Goal: Check status: Check status

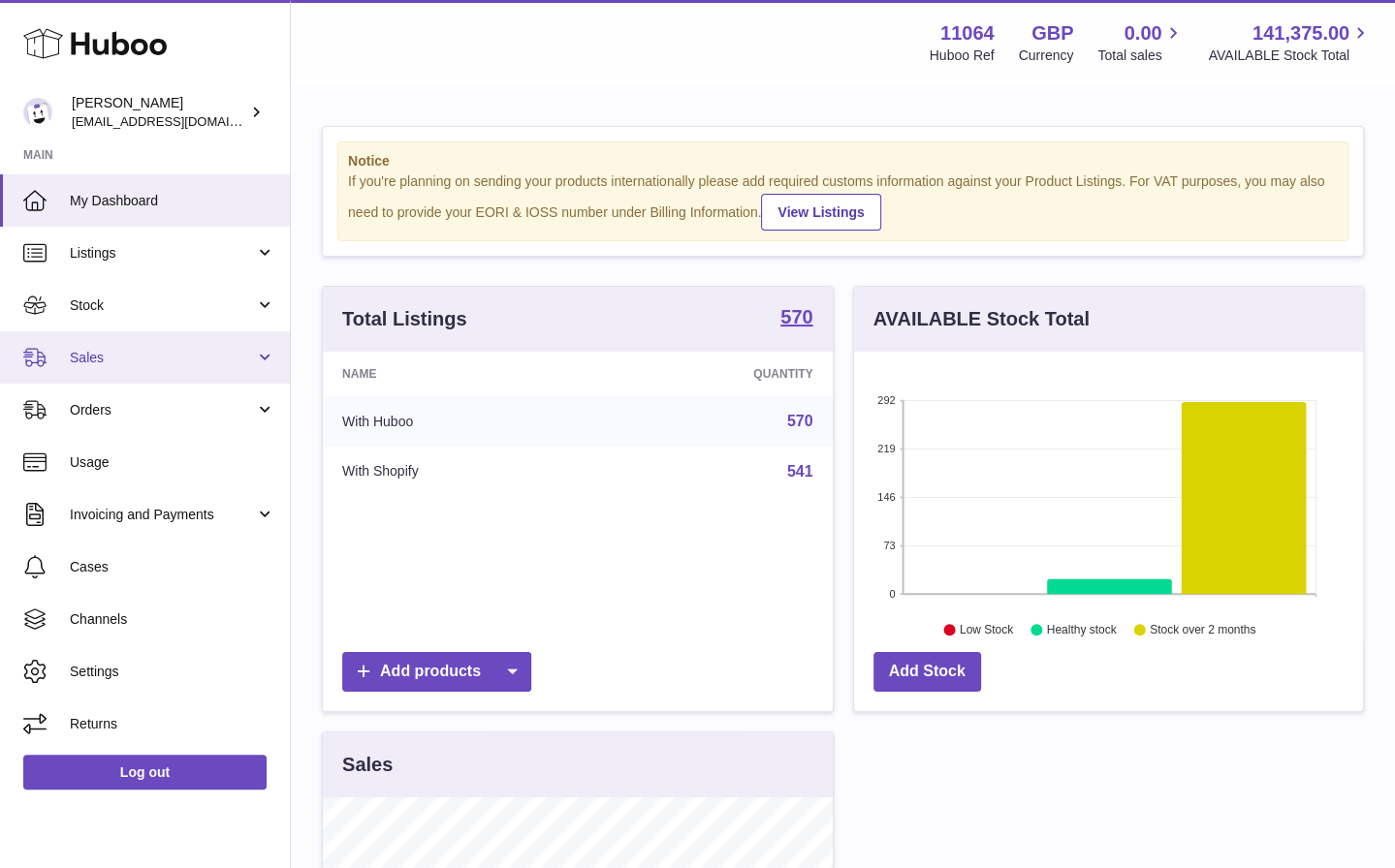
scroll to position [302, 510]
click at [215, 351] on span "Sales" at bounding box center [163, 357] width 185 height 18
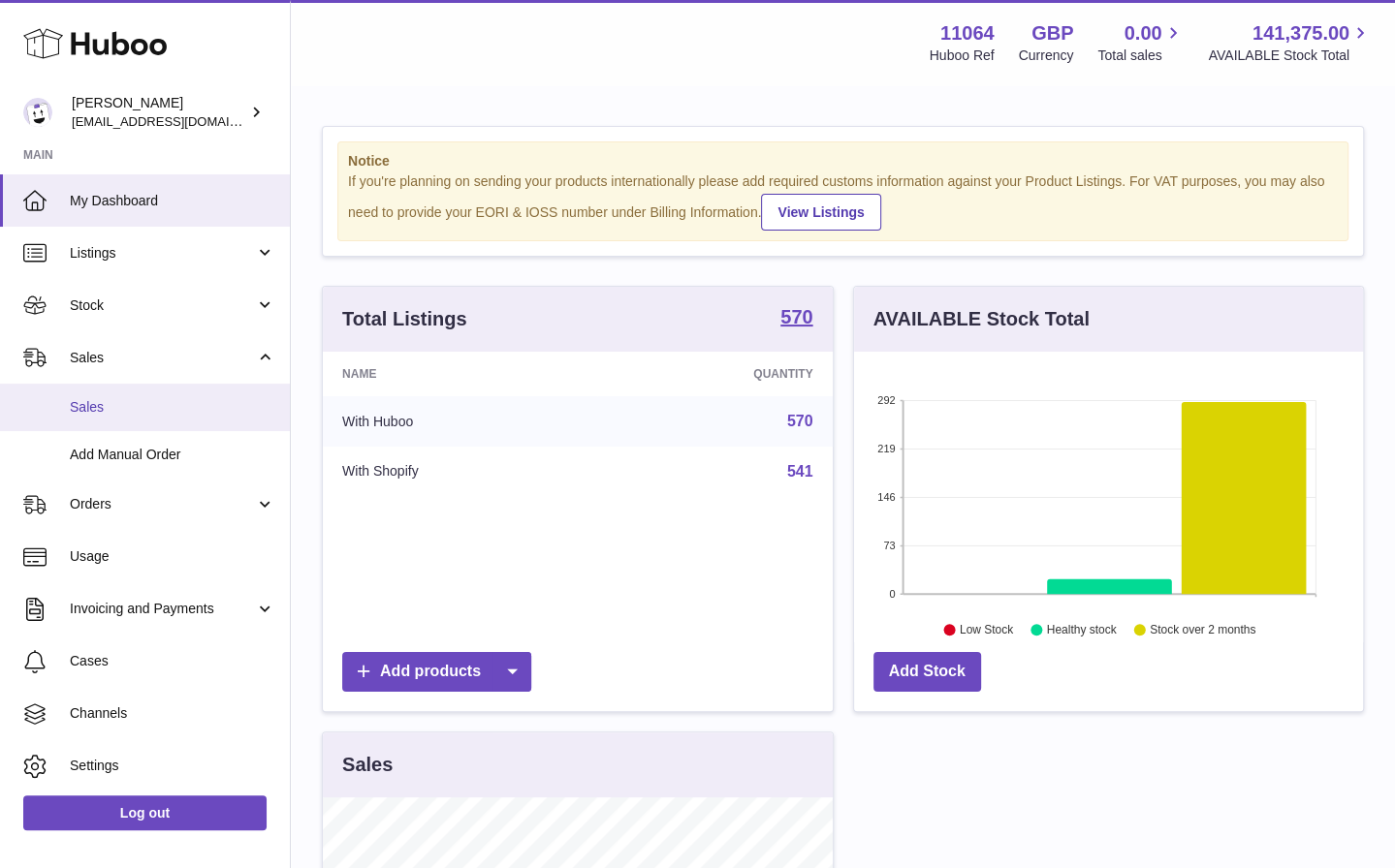
click at [227, 404] on span "Sales" at bounding box center [172, 407] width 205 height 18
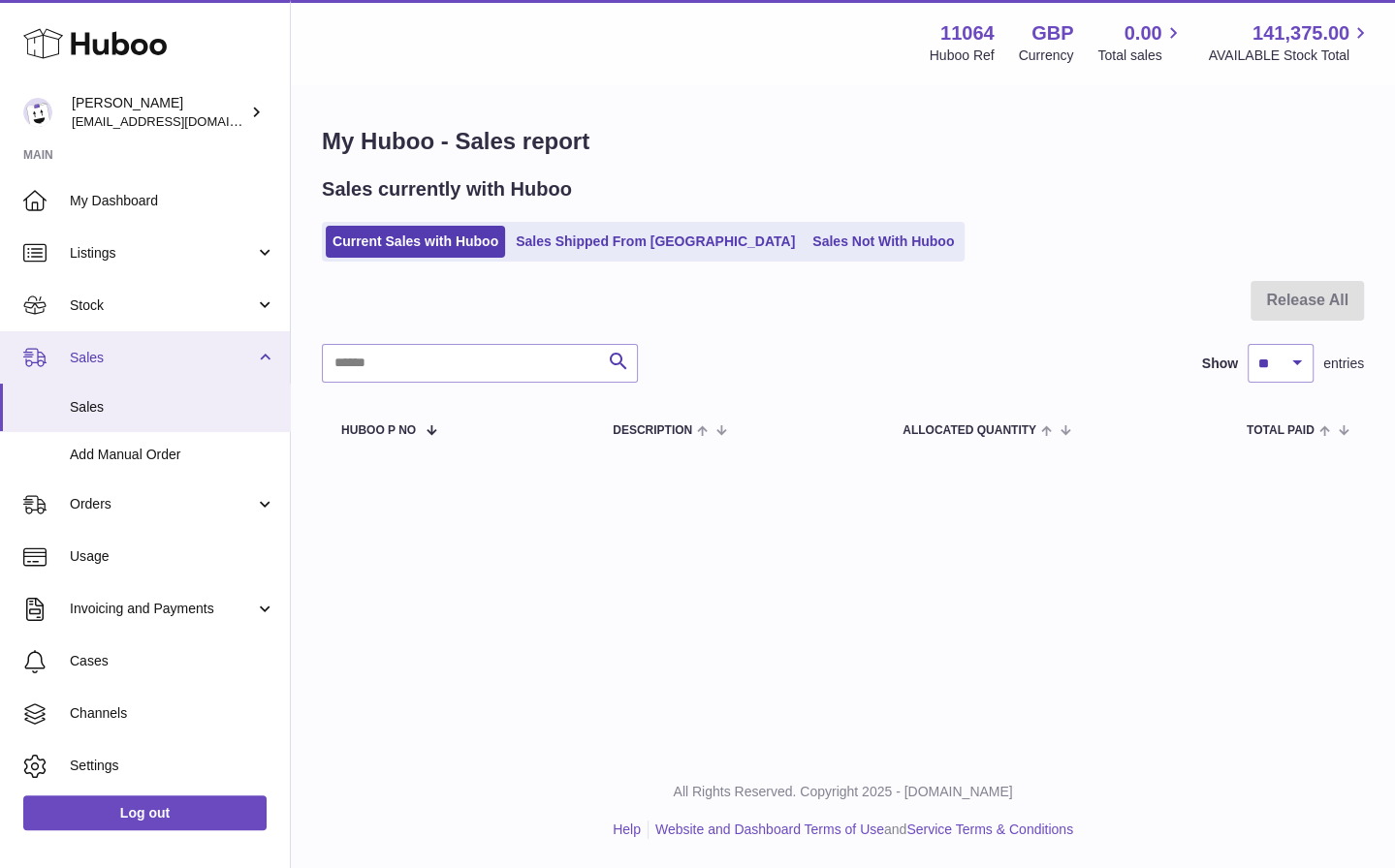
click at [149, 355] on span "Sales" at bounding box center [163, 357] width 185 height 18
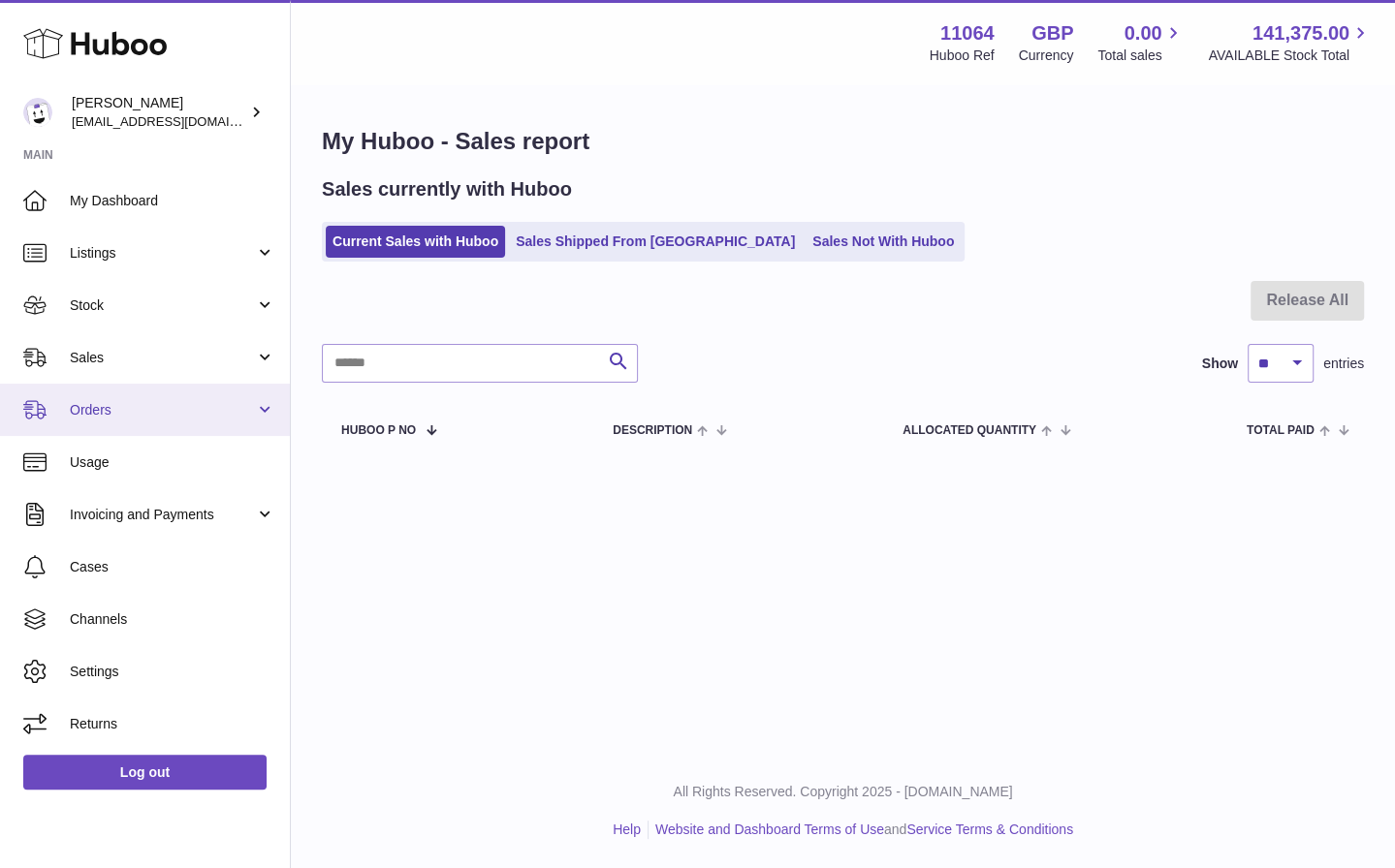
click at [220, 407] on span "Orders" at bounding box center [163, 410] width 185 height 18
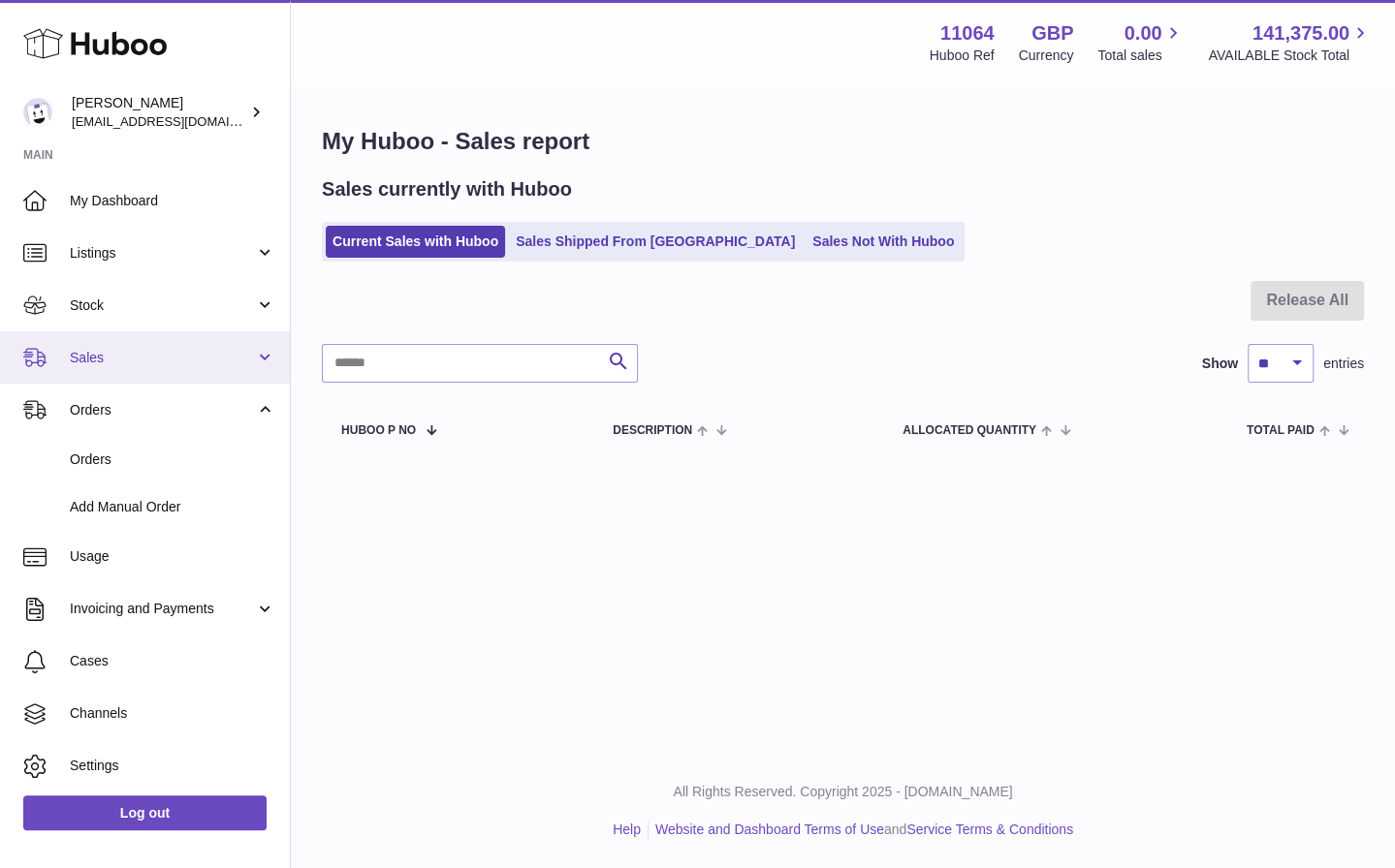
click at [210, 367] on link "Sales" at bounding box center [145, 357] width 290 height 53
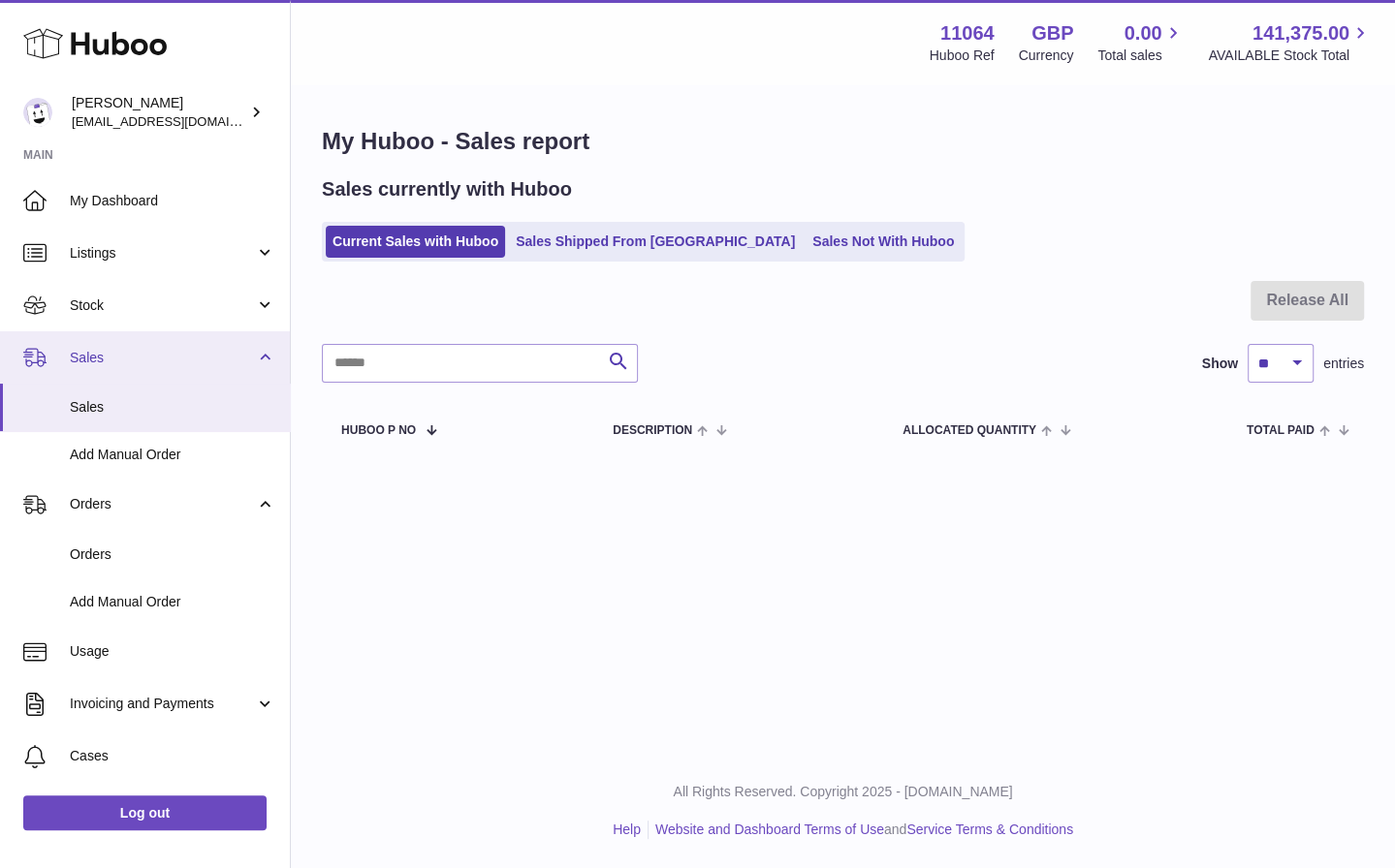
click at [210, 367] on link "Sales" at bounding box center [145, 357] width 290 height 53
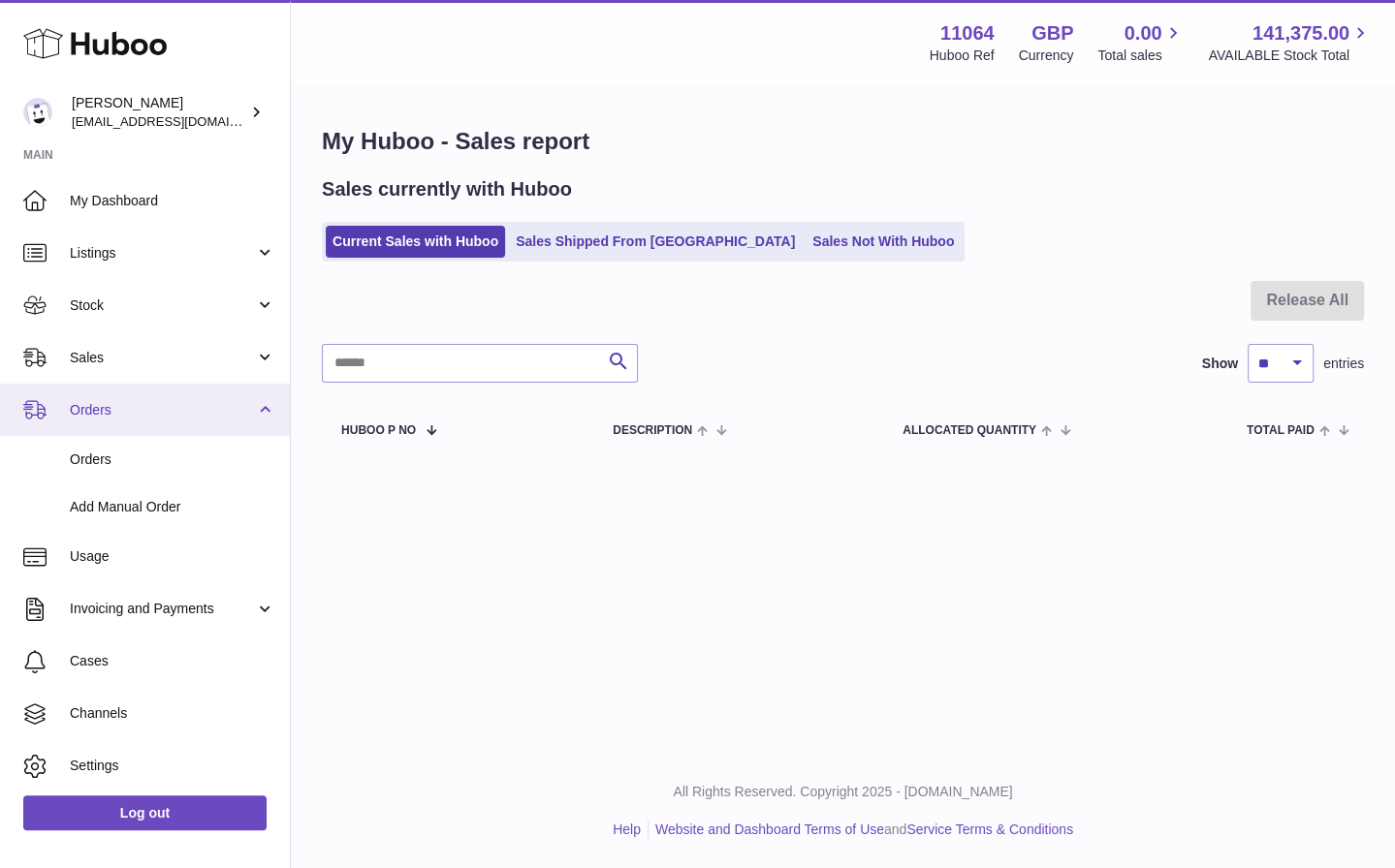
click at [211, 422] on link "Orders" at bounding box center [145, 410] width 290 height 53
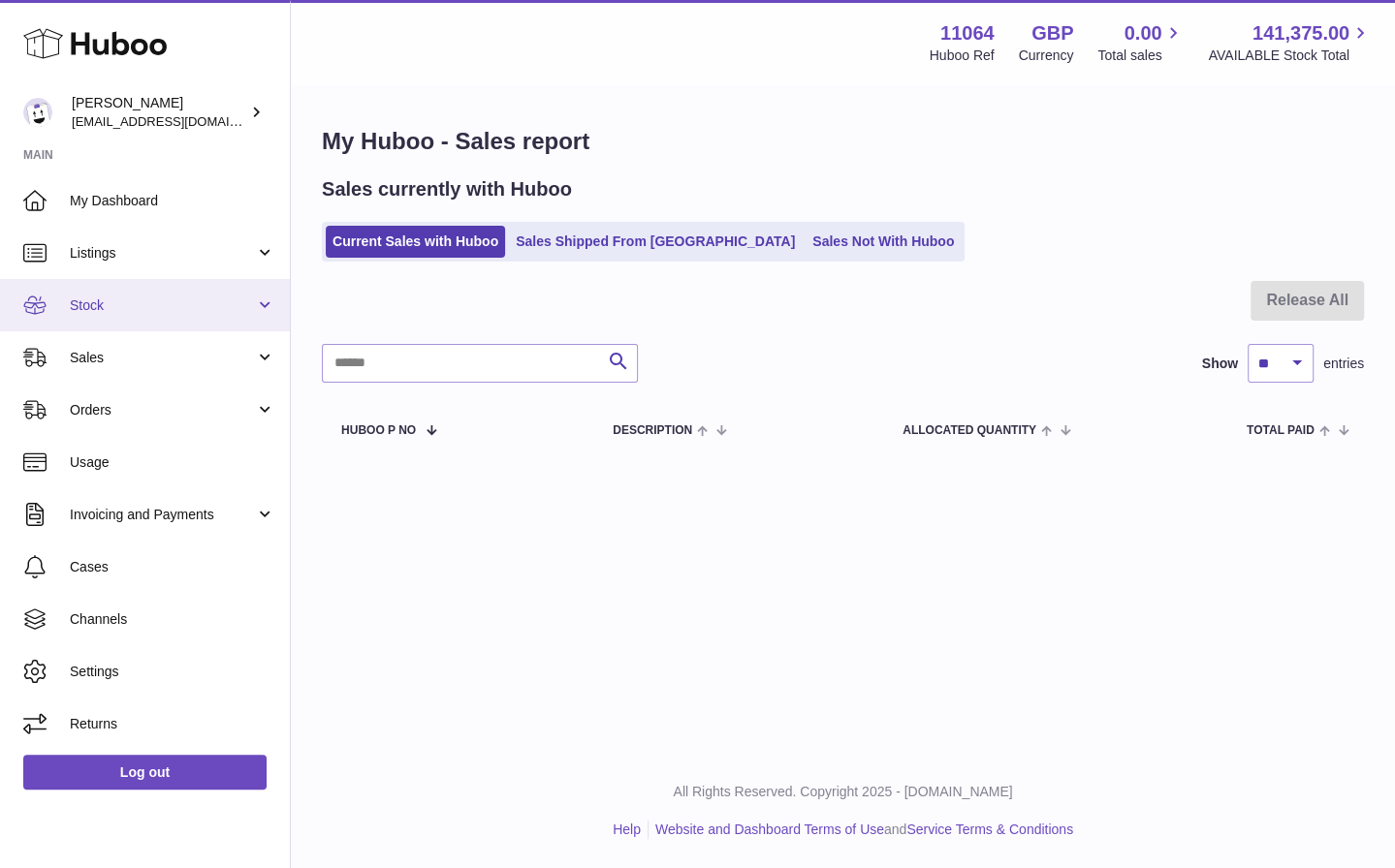
click at [202, 298] on span "Stock" at bounding box center [163, 306] width 185 height 18
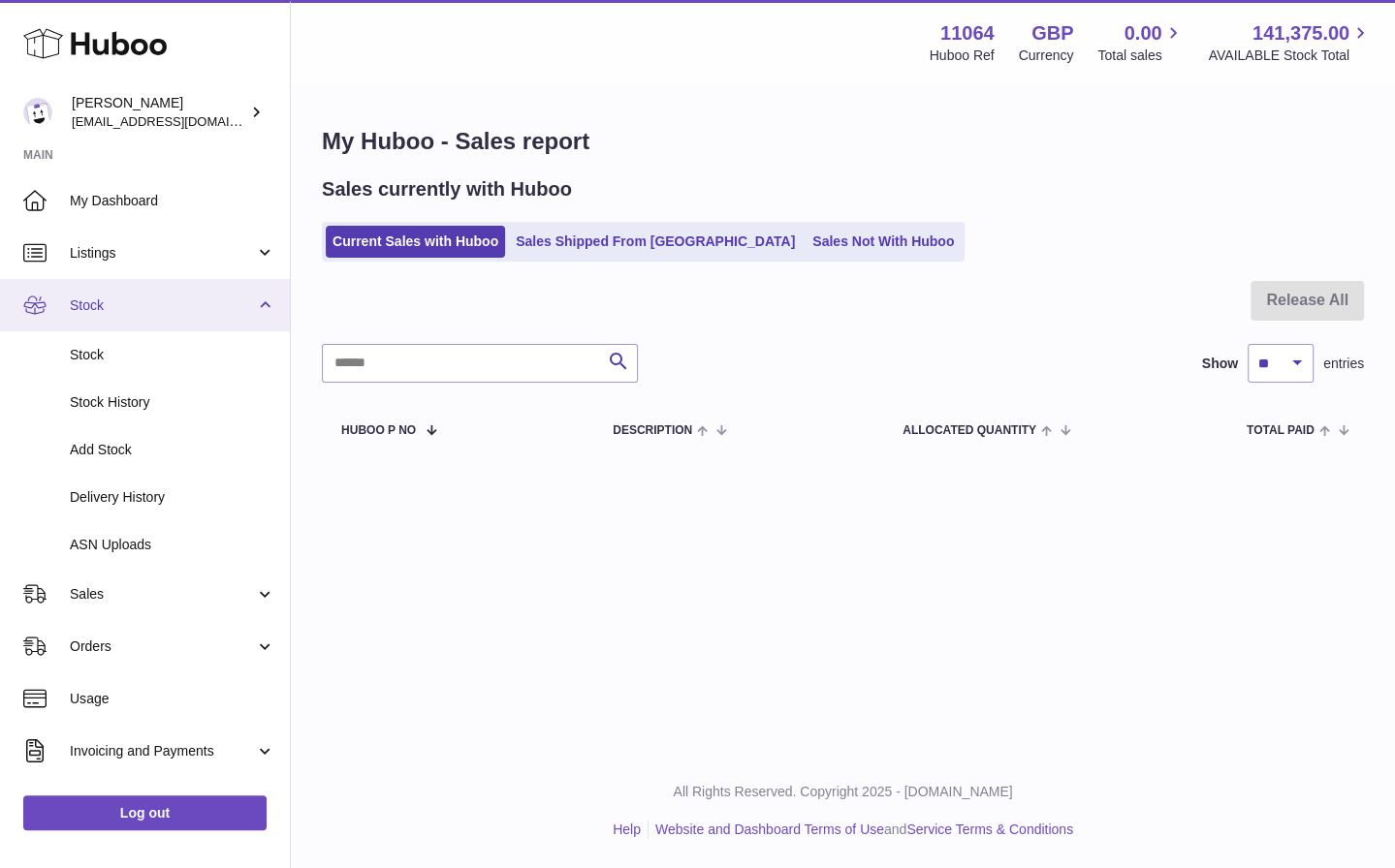
click at [165, 305] on span "Stock" at bounding box center [163, 306] width 185 height 18
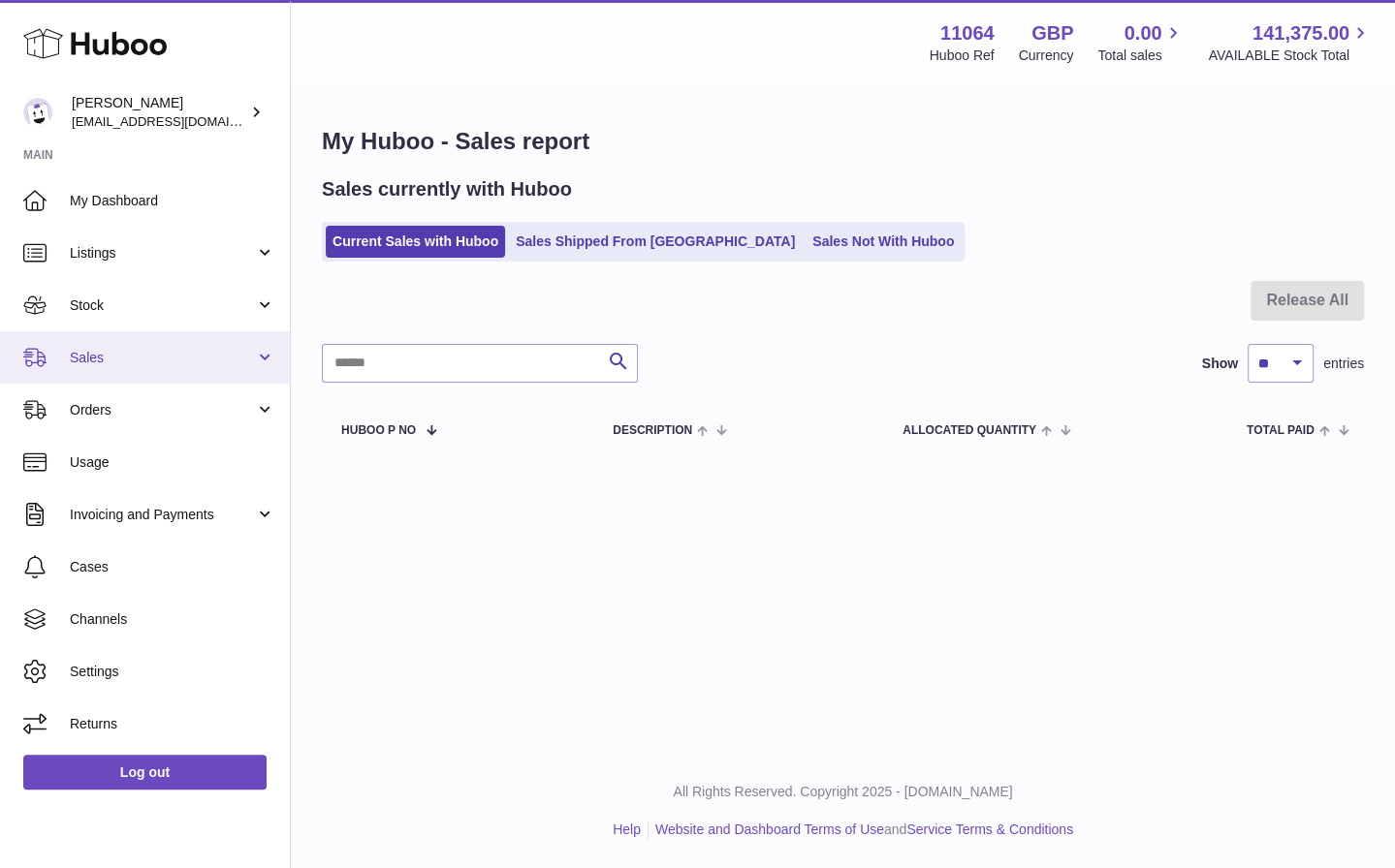
click at [171, 367] on link "Sales" at bounding box center [145, 357] width 290 height 53
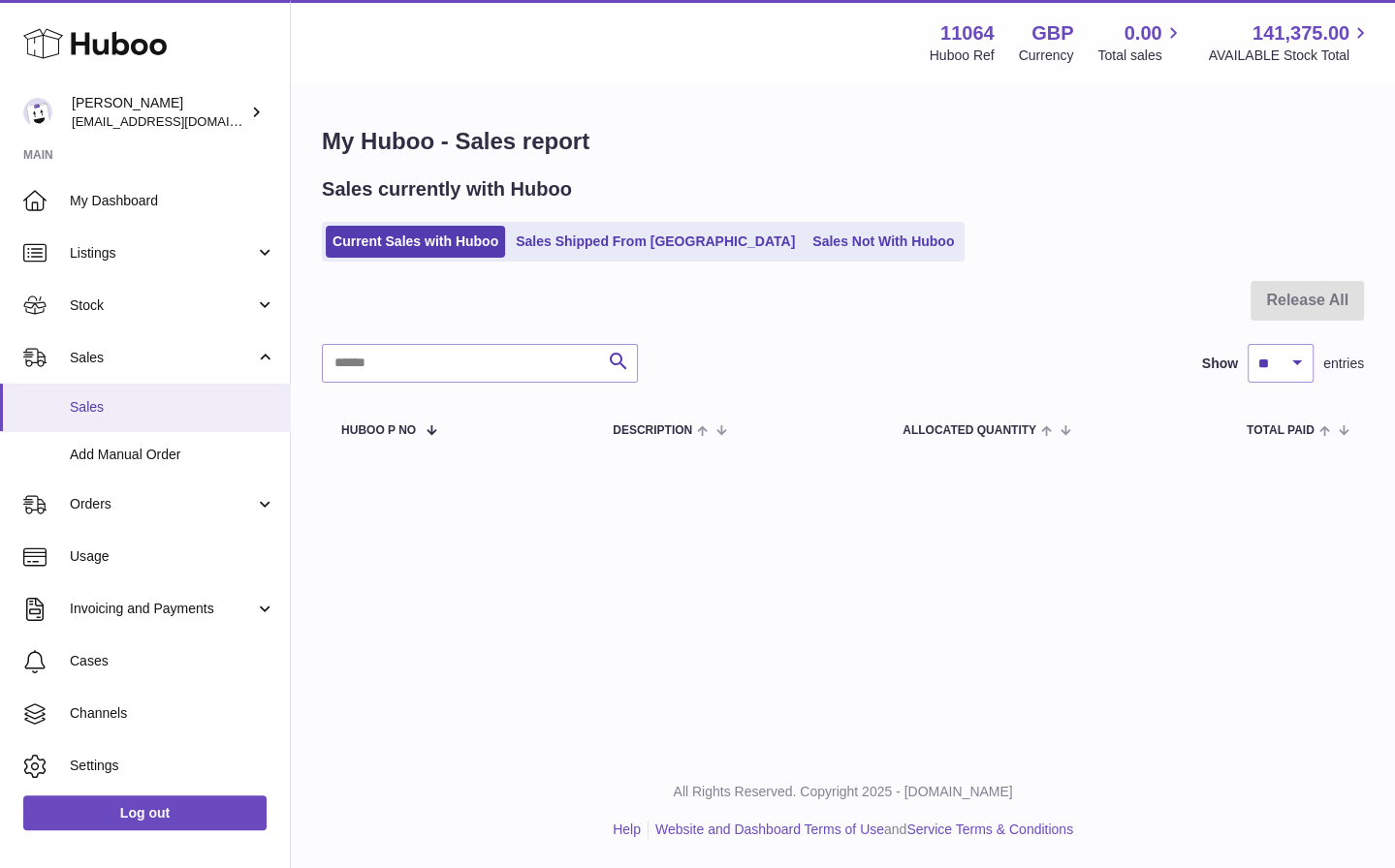
click at [175, 401] on span "Sales" at bounding box center [172, 407] width 205 height 18
click at [609, 248] on link "Sales Shipped From [GEOGRAPHIC_DATA]" at bounding box center [655, 241] width 293 height 32
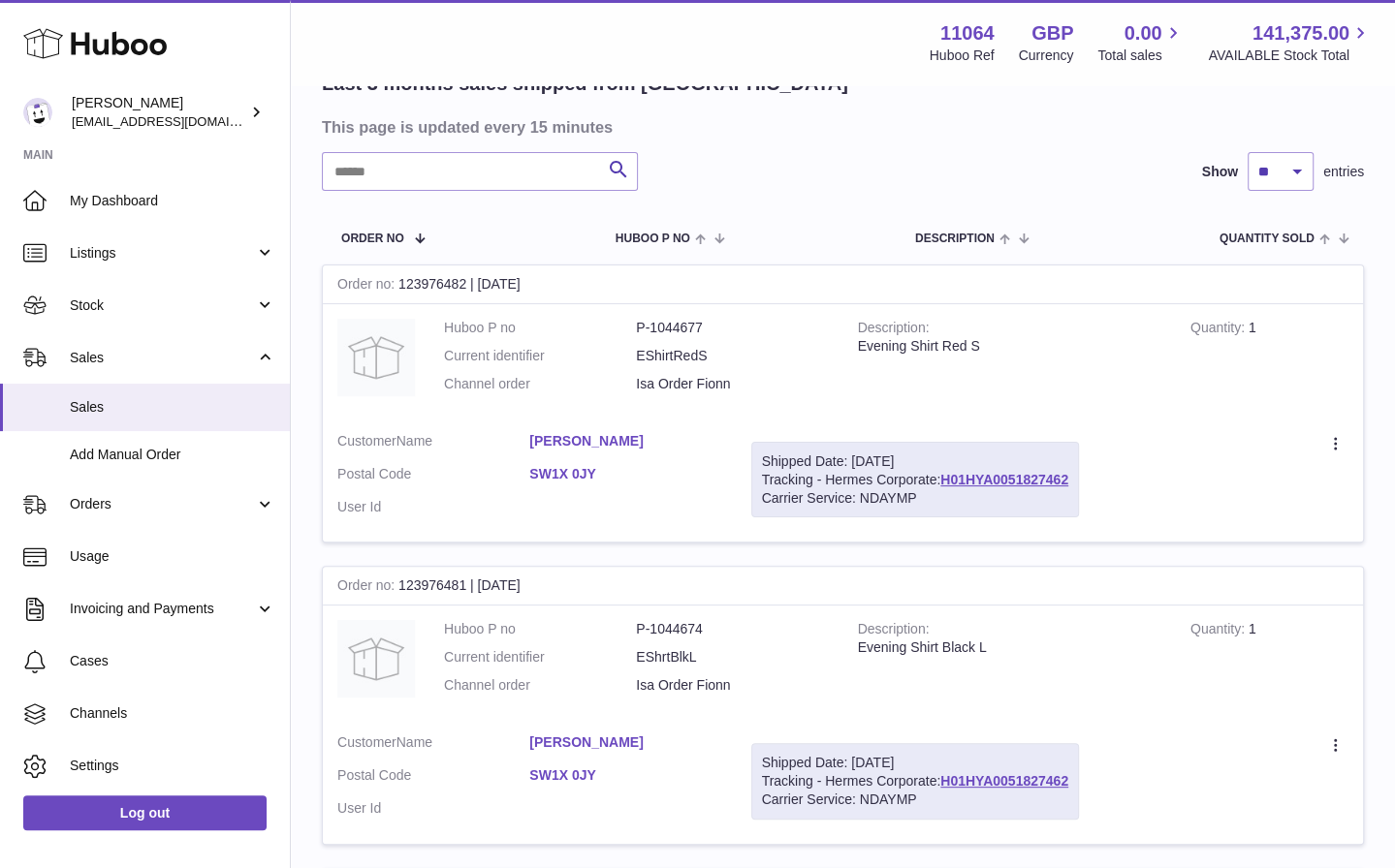
scroll to position [181, 0]
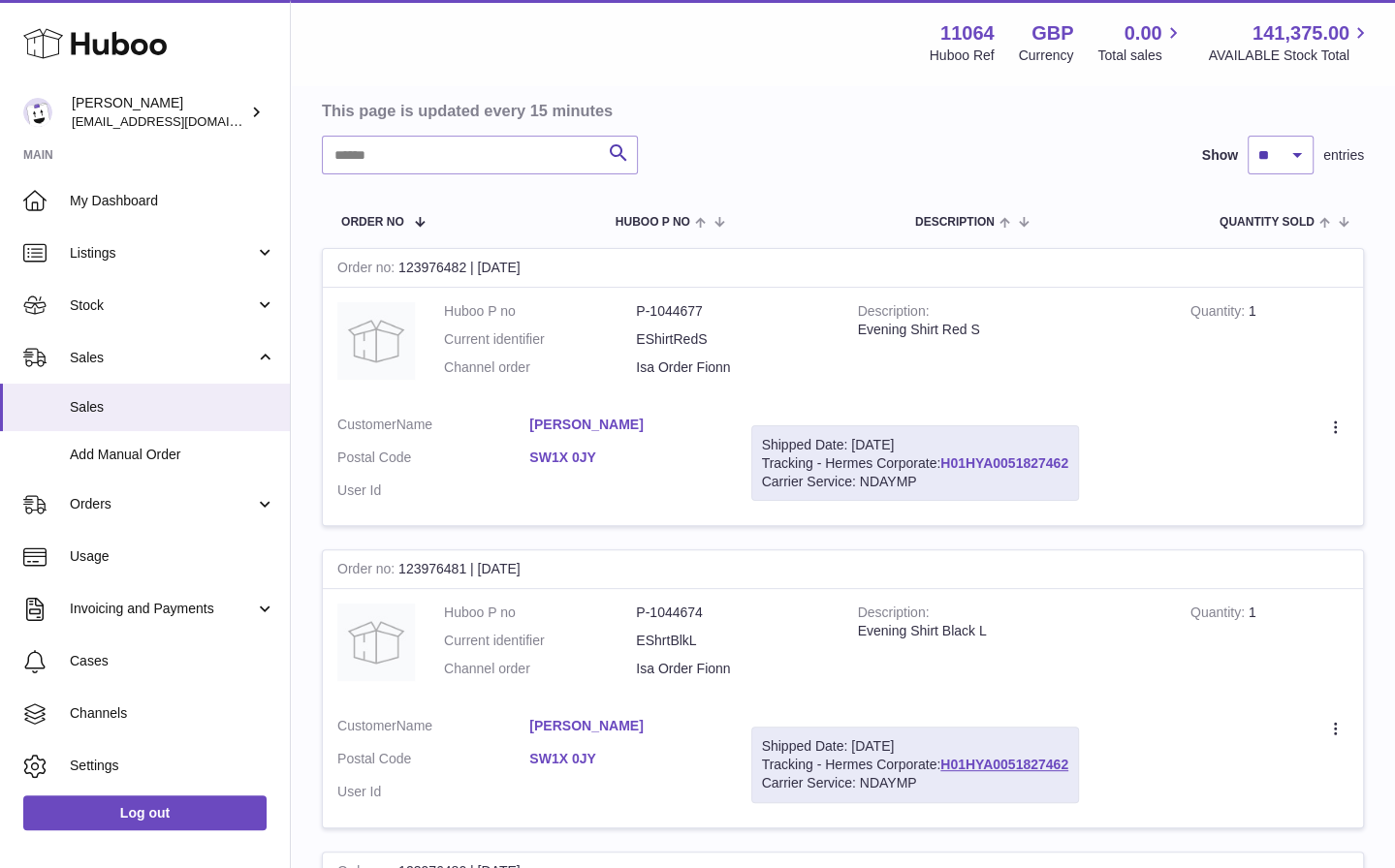
click at [1026, 462] on link "H01HYA0051827462" at bounding box center [1004, 463] width 128 height 16
click at [1146, 298] on td "Description Evening Shirt Red S" at bounding box center [1009, 344] width 332 height 113
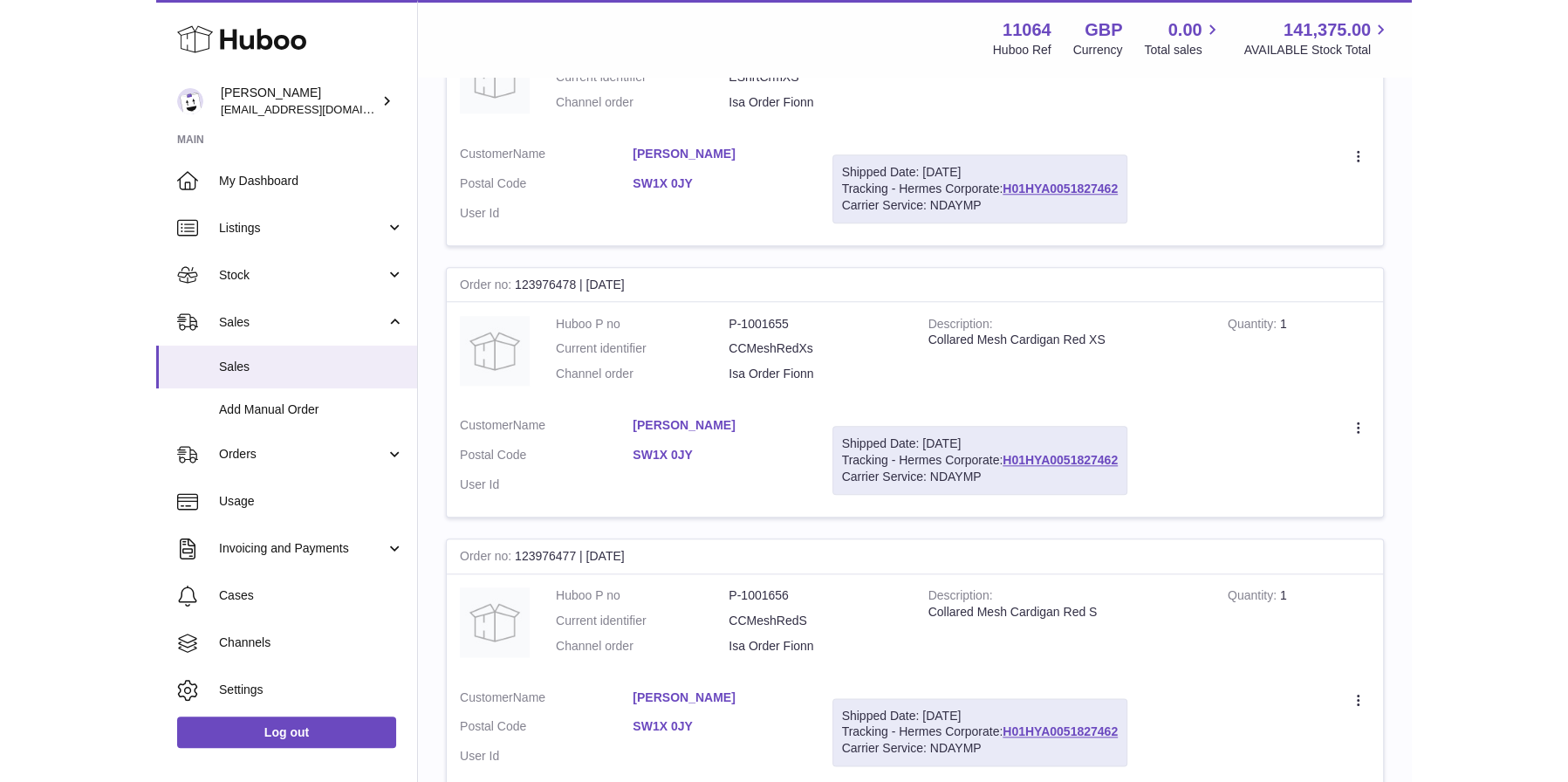
scroll to position [0, 0]
